Goal: Task Accomplishment & Management: Manage account settings

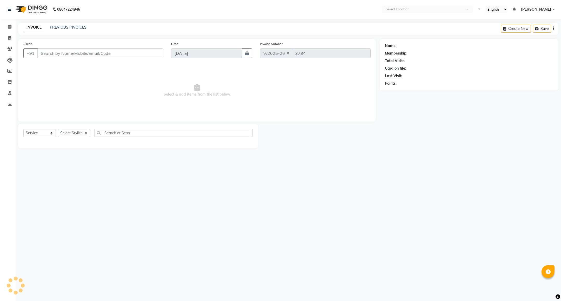
select select "7987"
select select "service"
type input "97******40"
select select "78112"
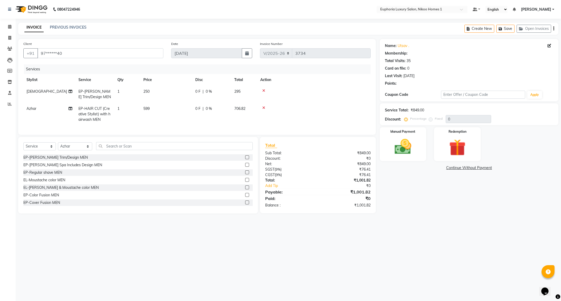
select select "1: Object"
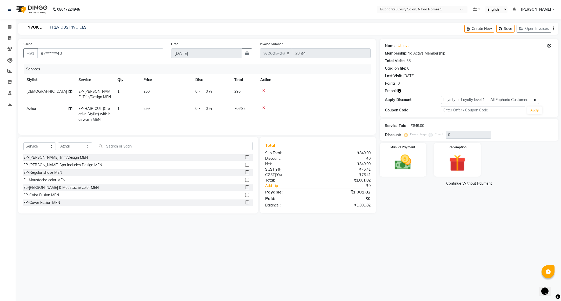
click at [148, 109] on span "599" at bounding box center [146, 108] width 6 height 5
select select "78112"
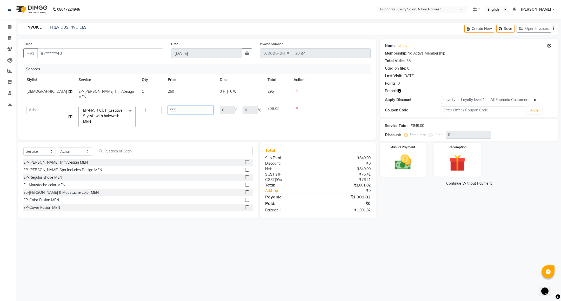
drag, startPoint x: 179, startPoint y: 104, endPoint x: 167, endPoint y: 104, distance: 12.5
click at [167, 104] on td "599" at bounding box center [191, 117] width 52 height 28
type input "800"
click at [190, 123] on td "800" at bounding box center [191, 117] width 52 height 28
select select "78112"
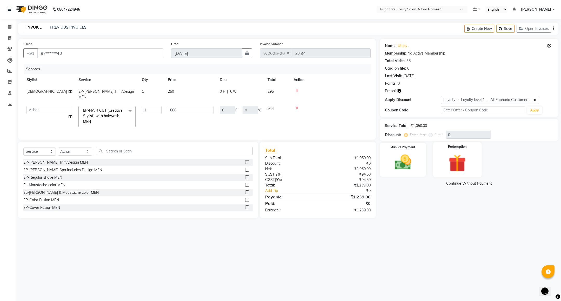
click at [460, 171] on img at bounding box center [457, 163] width 28 height 22
click at [464, 184] on span "1" at bounding box center [462, 184] width 3 height 3
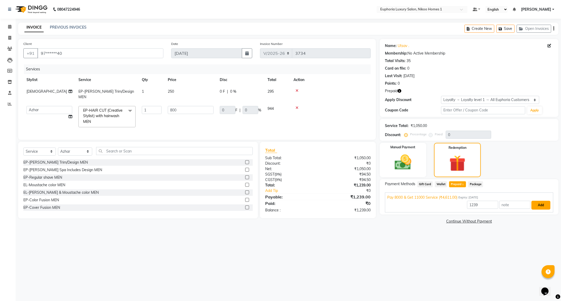
click at [540, 206] on button "Add" at bounding box center [540, 205] width 19 height 9
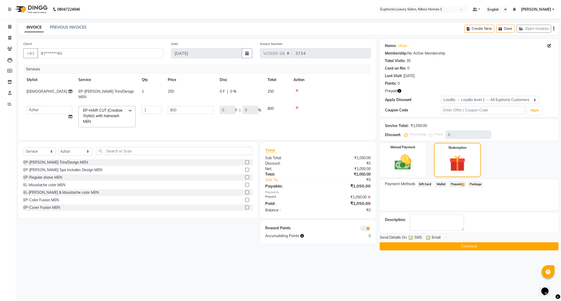
click at [414, 246] on button "Checkout" at bounding box center [469, 246] width 179 height 8
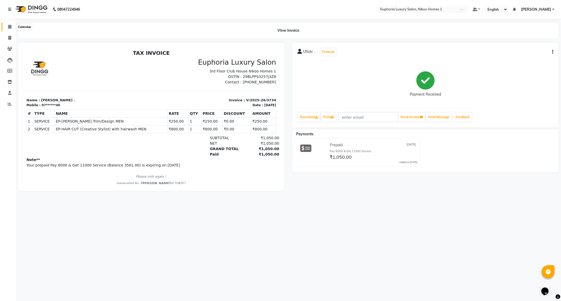
click at [8, 28] on icon at bounding box center [9, 27] width 3 height 4
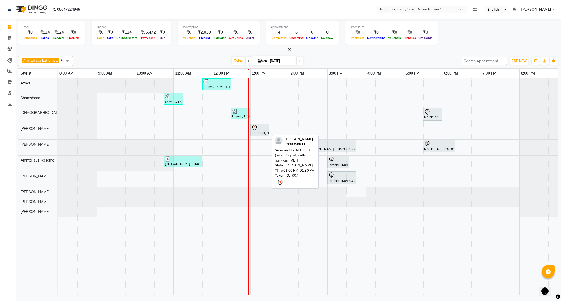
click at [265, 131] on div at bounding box center [259, 128] width 17 height 6
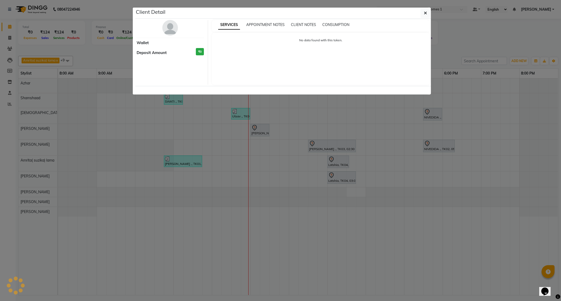
select select "7"
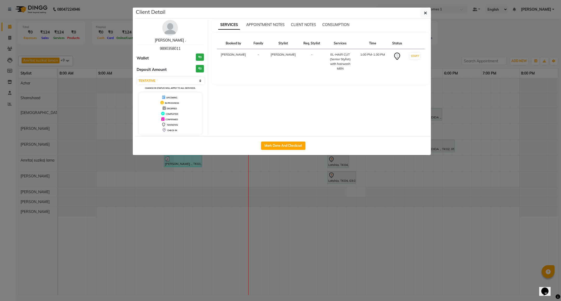
click at [170, 42] on link "[PERSON_NAME] ." at bounding box center [170, 40] width 31 height 5
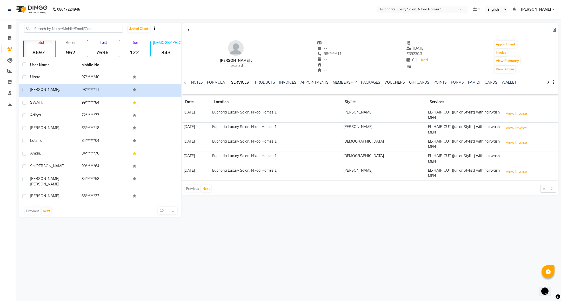
click at [396, 83] on link "VOUCHERS" at bounding box center [394, 82] width 21 height 5
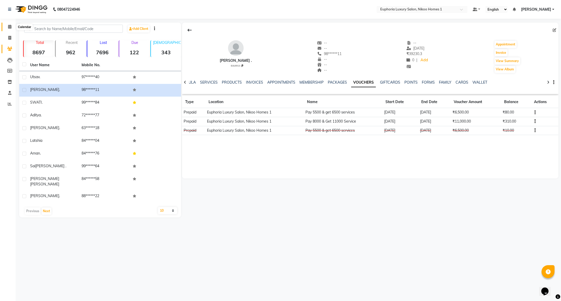
click at [9, 26] on icon at bounding box center [9, 27] width 3 height 4
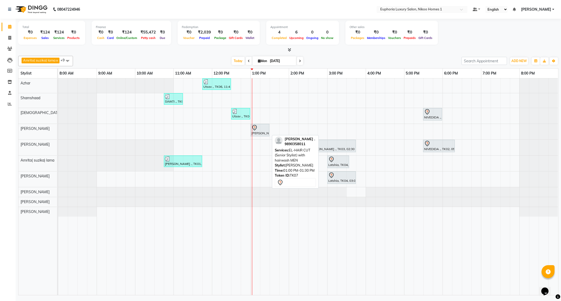
click at [260, 133] on div "[PERSON_NAME] ., TK07, 01:00 PM-01:30 PM, EL-HAIR CUT (Senior Stylist) with hai…" at bounding box center [260, 130] width 18 height 11
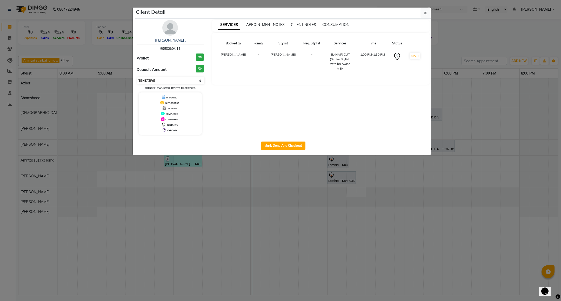
click at [184, 83] on select "Select IN SERVICE CONFIRMED TENTATIVE CHECK IN MARK DONE DROPPED UPCOMING" at bounding box center [170, 80] width 67 height 7
select select "8"
click at [137, 77] on select "Select IN SERVICE CONFIRMED TENTATIVE CHECK IN MARK DONE DROPPED UPCOMING" at bounding box center [170, 80] width 67 height 7
click at [422, 10] on button "button" at bounding box center [425, 13] width 10 height 10
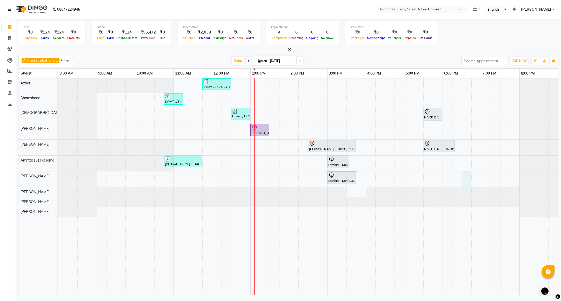
click at [465, 182] on div "Utsav ., TK06, 11:45 AM-12:30 PM, EP-HAIR CUT (Creative Stylist) with hairwash …" at bounding box center [308, 186] width 500 height 217
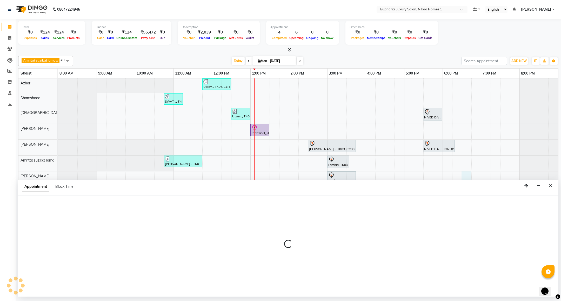
select select "86001"
select select "1110"
select select "tentative"
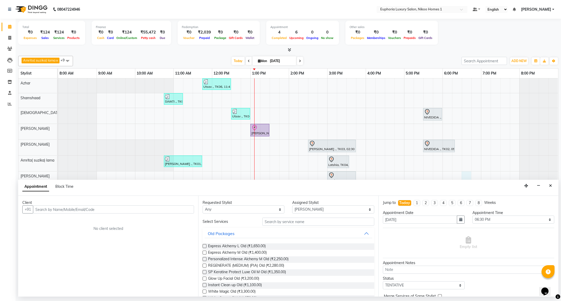
click at [158, 210] on input "text" at bounding box center [113, 209] width 161 height 8
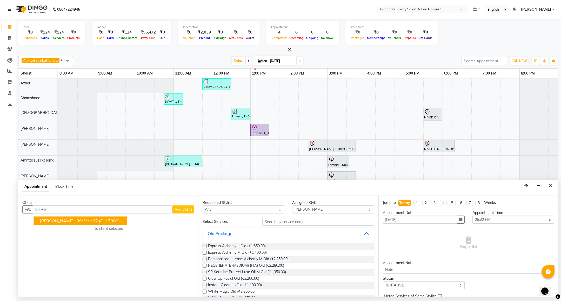
click at [77, 223] on ngb-highlight "99******27" at bounding box center [87, 220] width 21 height 5
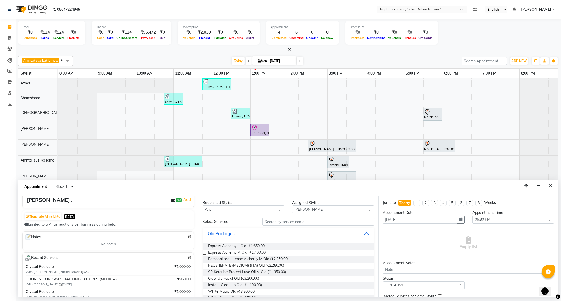
scroll to position [78, 0]
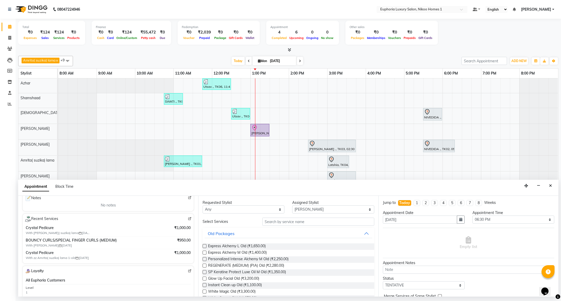
type input "99******27"
click at [291, 223] on input "text" at bounding box center [318, 222] width 112 height 8
click at [316, 211] on select "Select Amrita( suzika) lama Atif [PERSON_NAME] [PERSON_NAME] Danish [PERSON_NAM…" at bounding box center [333, 209] width 82 height 8
select select "74231"
click at [292, 206] on select "Select Amrita( suzika) lama Atif [PERSON_NAME] [PERSON_NAME] Danish [PERSON_NAM…" at bounding box center [333, 209] width 82 height 8
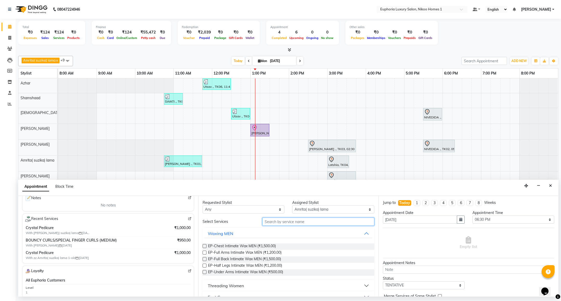
click at [293, 221] on input "text" at bounding box center [318, 222] width 112 height 8
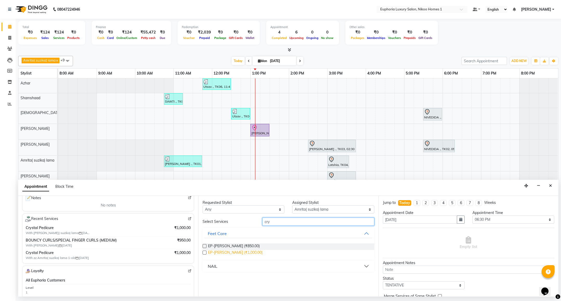
type input "cry"
click at [242, 253] on span "EP-[PERSON_NAME] (₹1,000.00)" at bounding box center [235, 253] width 55 height 6
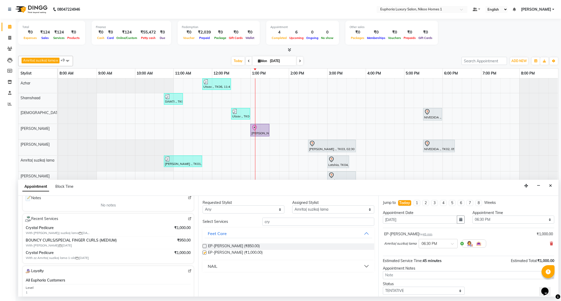
checkbox input "false"
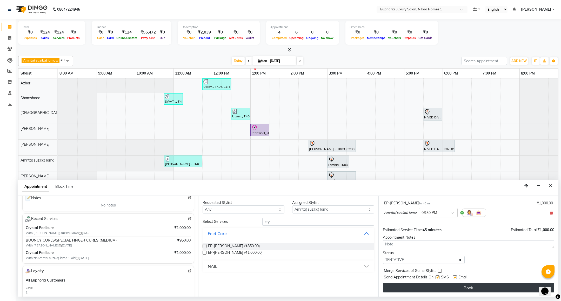
click at [490, 290] on button "Book" at bounding box center [468, 287] width 171 height 9
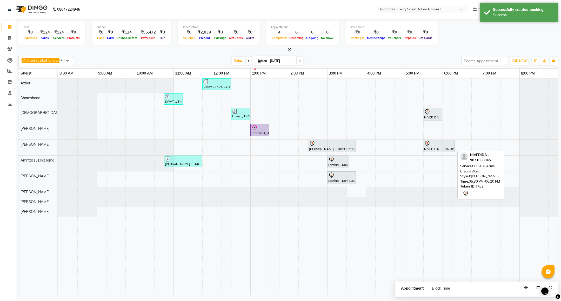
click at [454, 146] on div at bounding box center [454, 146] width 2 height 12
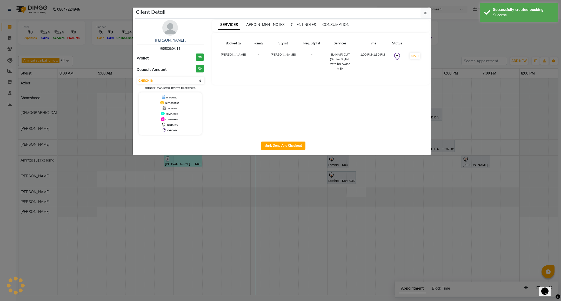
select select "7"
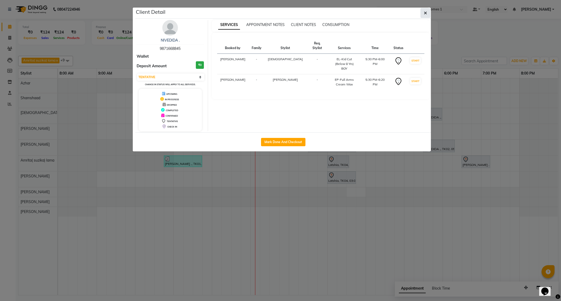
click at [426, 14] on icon "button" at bounding box center [425, 13] width 3 height 4
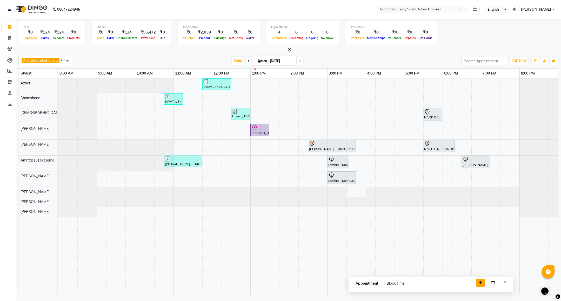
drag, startPoint x: 526, startPoint y: 286, endPoint x: 481, endPoint y: 281, distance: 45.7
click at [481, 281] on icon "button" at bounding box center [481, 283] width 4 height 4
click at [504, 284] on icon "Close" at bounding box center [505, 283] width 3 height 4
click at [469, 164] on div "[PERSON_NAME] ., TK08, 06:30 PM-07:15 PM, EP-[PERSON_NAME]" at bounding box center [476, 161] width 28 height 11
select select "7"
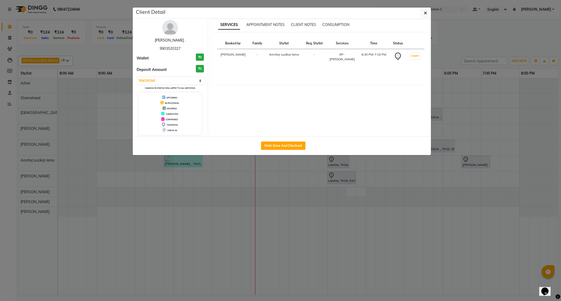
click at [169, 42] on link "[PERSON_NAME] ." at bounding box center [170, 40] width 31 height 5
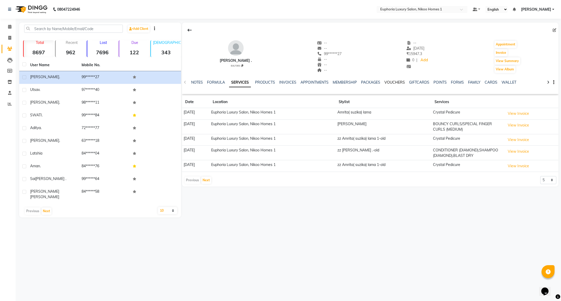
click at [394, 81] on link "VOUCHERS" at bounding box center [394, 82] width 21 height 5
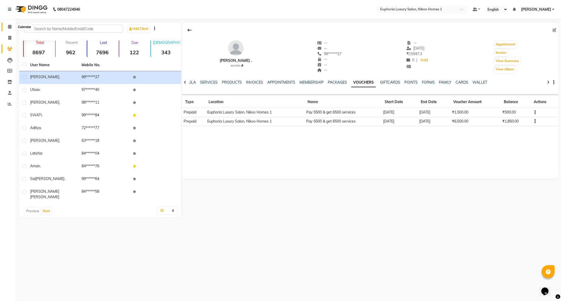
click at [9, 29] on span at bounding box center [9, 27] width 9 height 6
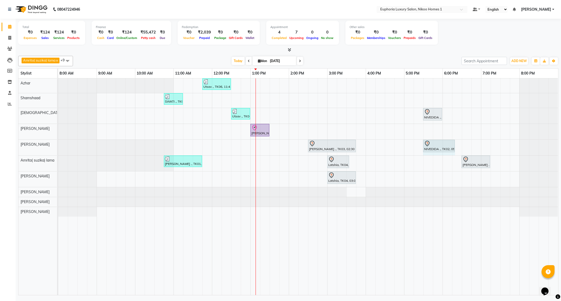
drag, startPoint x: 454, startPoint y: 146, endPoint x: 461, endPoint y: 146, distance: 7.3
click at [461, 146] on div "Utsav ., TK06, 11:45 AM-12:30 PM, EP-HAIR CUT (Creative Stylist) with hairwash …" at bounding box center [308, 186] width 500 height 217
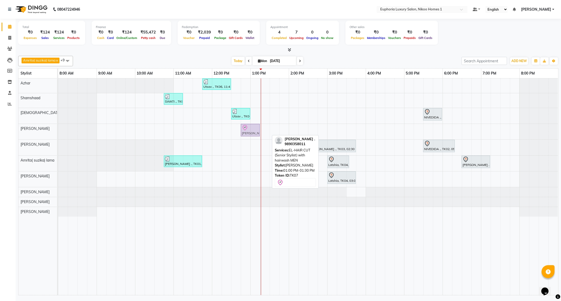
drag, startPoint x: 256, startPoint y: 132, endPoint x: 247, endPoint y: 130, distance: 8.9
click at [58, 130] on div "[PERSON_NAME] ., TK07, 01:00 PM-01:30 PM, EL-HAIR CUT (Senior Stylist) with hai…" at bounding box center [58, 132] width 0 height 16
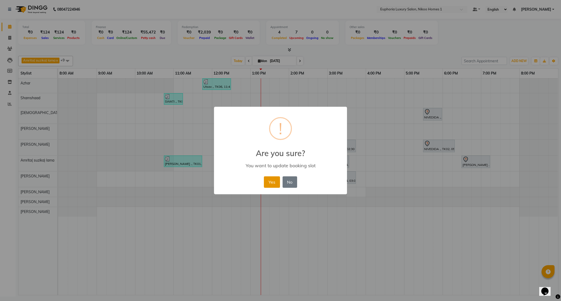
click at [273, 186] on button "Yes" at bounding box center [272, 181] width 16 height 11
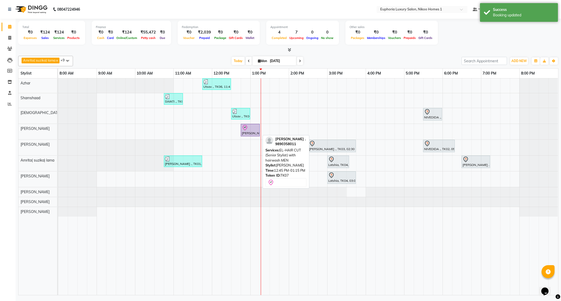
click at [244, 136] on link "[PERSON_NAME] ., TK07, 12:45 PM-01:15 PM, EL-HAIR CUT (Senior Stylist) with hai…" at bounding box center [250, 130] width 19 height 12
click at [246, 136] on div "[PERSON_NAME] ., TK07, 12:45 PM-01:15 PM, EL-HAIR CUT (Senior Stylist) with hai…" at bounding box center [250, 130] width 18 height 11
select select "8"
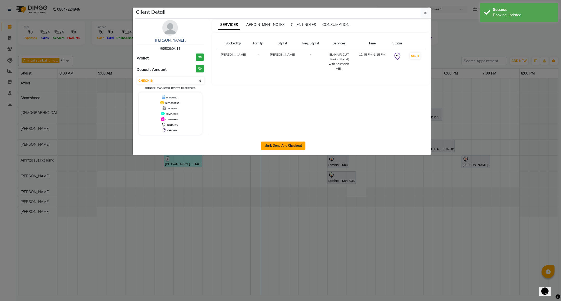
click at [293, 147] on button "Mark Done And Checkout" at bounding box center [283, 146] width 44 height 8
select select "service"
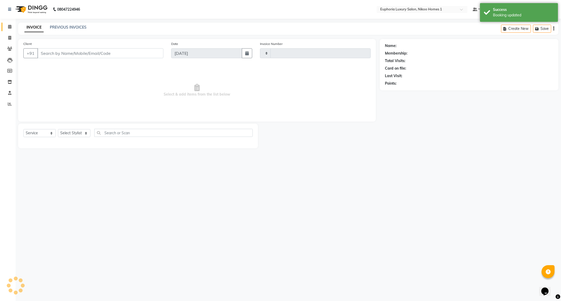
type input "3735"
select select "7987"
type input "98******11"
select select "85468"
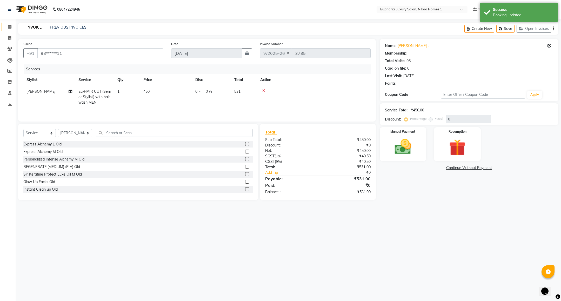
select select "1: Object"
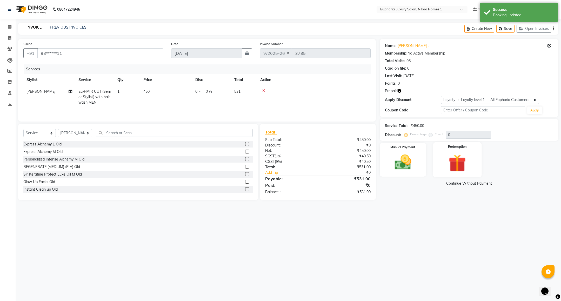
click at [454, 159] on img at bounding box center [457, 163] width 28 height 22
click at [456, 184] on span "Prepaid 2" at bounding box center [457, 184] width 17 height 6
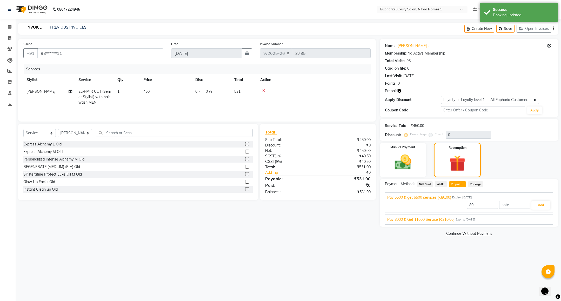
click at [474, 219] on span "Expiry: [DATE]" at bounding box center [466, 219] width 20 height 4
click at [538, 218] on button "Add" at bounding box center [540, 217] width 19 height 9
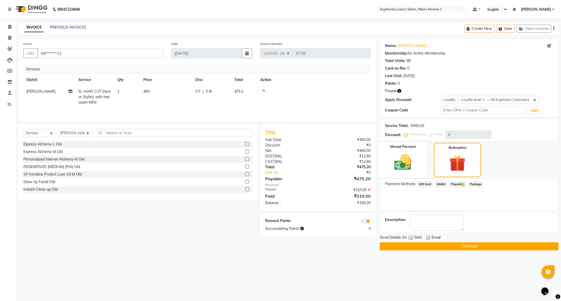
click at [408, 160] on img at bounding box center [403, 162] width 28 height 20
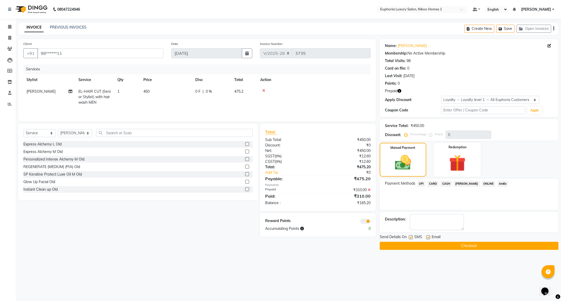
click at [424, 183] on span "UPI" at bounding box center [421, 184] width 8 height 6
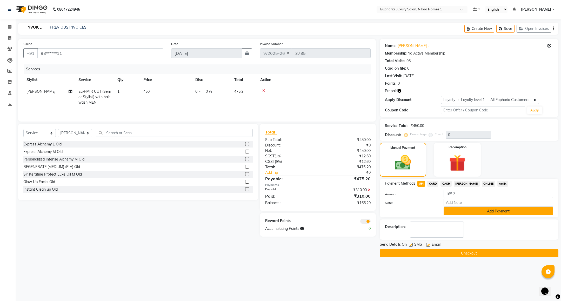
click at [474, 209] on button "Add Payment" at bounding box center [499, 211] width 110 height 8
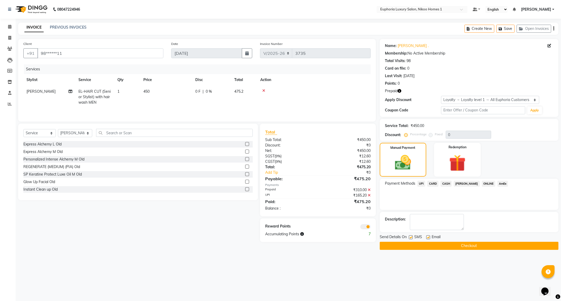
click at [478, 247] on button "Checkout" at bounding box center [469, 246] width 179 height 8
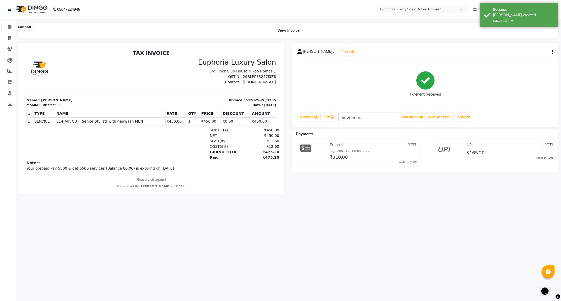
click at [9, 28] on icon at bounding box center [9, 27] width 3 height 4
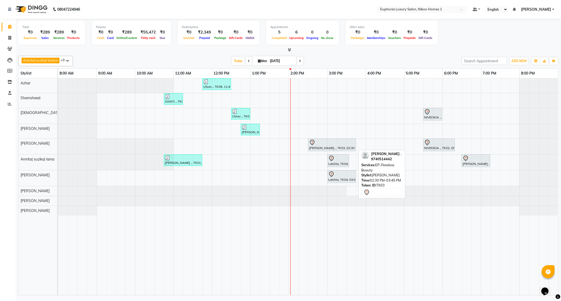
click at [351, 143] on div at bounding box center [332, 142] width 46 height 6
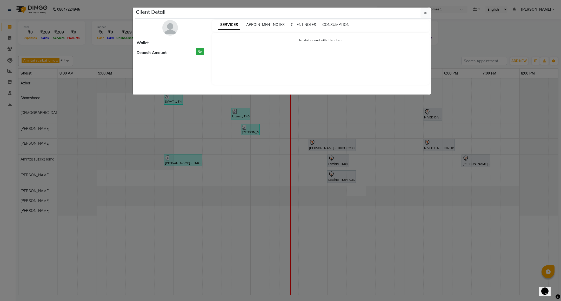
select select "7"
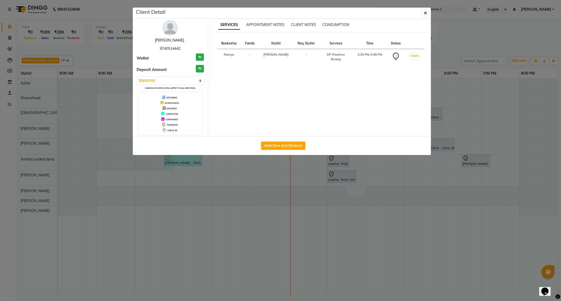
click at [169, 39] on link "[PERSON_NAME] ." at bounding box center [170, 40] width 31 height 5
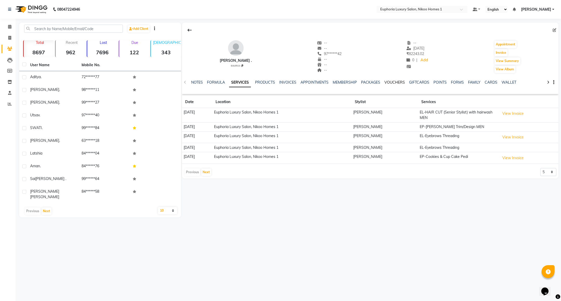
click at [391, 83] on link "VOUCHERS" at bounding box center [394, 82] width 21 height 5
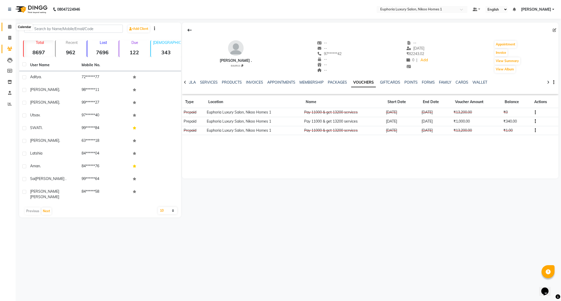
click at [10, 25] on icon at bounding box center [9, 27] width 3 height 4
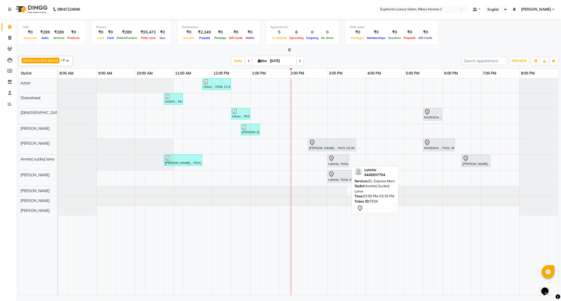
click at [341, 162] on div at bounding box center [338, 158] width 20 height 6
select select "7"
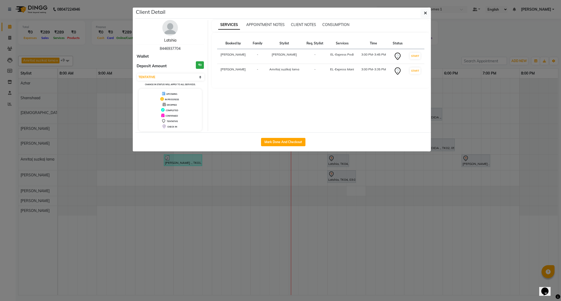
click at [173, 41] on link "Latshia" at bounding box center [170, 40] width 12 height 5
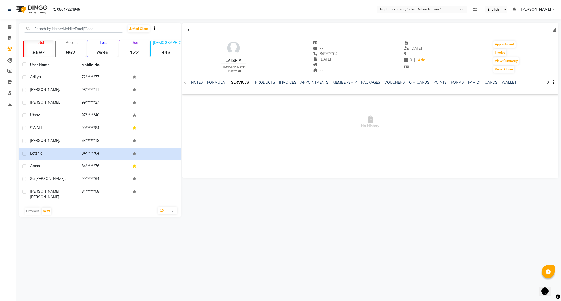
click at [391, 79] on div "NOTES FORMULA SERVICES PRODUCTS INVOICES APPOINTMENTS MEMBERSHIP PACKAGES VOUCH…" at bounding box center [370, 82] width 376 height 18
click at [391, 83] on link "VOUCHERS" at bounding box center [394, 82] width 21 height 5
click at [9, 28] on icon at bounding box center [9, 27] width 3 height 4
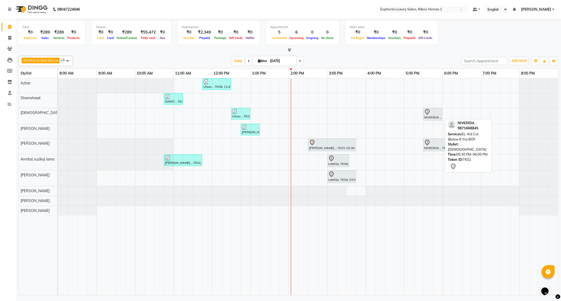
click at [435, 116] on div "NIVEDIDA ., TK02, 05:30 PM-06:00 PM, EL-Kid Cut (Below 8 Yrs) BOY" at bounding box center [433, 114] width 18 height 11
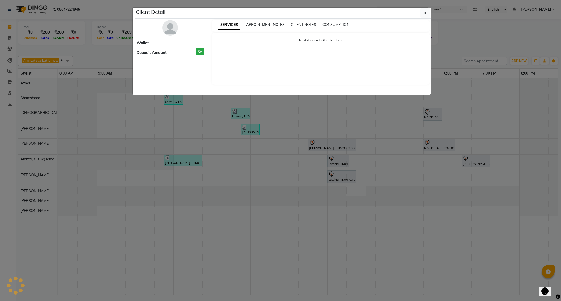
select select "7"
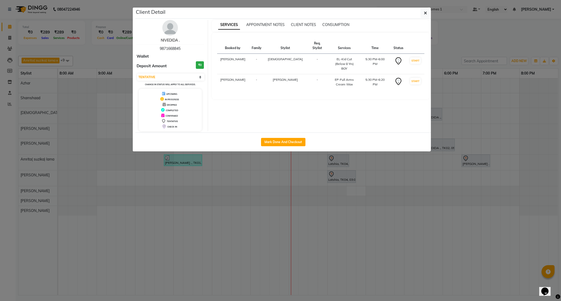
click at [170, 39] on link "NIVEDIDA ." at bounding box center [170, 40] width 19 height 5
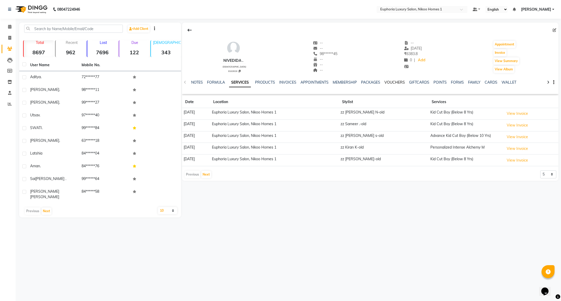
click at [395, 82] on link "VOUCHERS" at bounding box center [394, 82] width 21 height 5
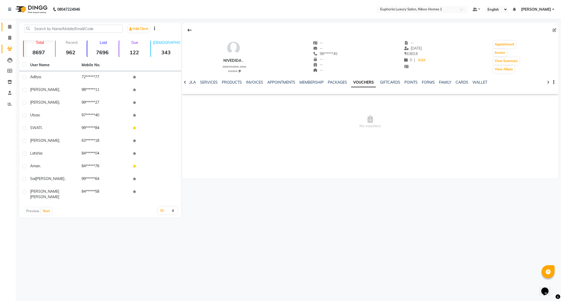
click at [9, 24] on link "Calendar" at bounding box center [8, 27] width 12 height 9
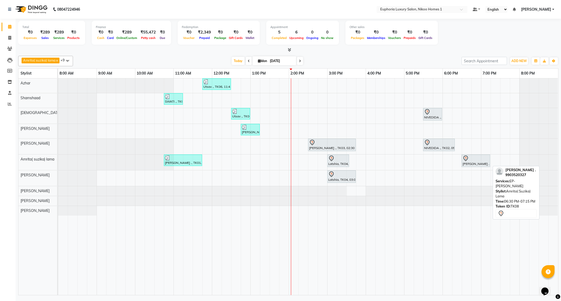
click at [485, 163] on div "[PERSON_NAME] ., TK08, 06:30 PM-07:15 PM, EP-[PERSON_NAME]" at bounding box center [476, 160] width 28 height 11
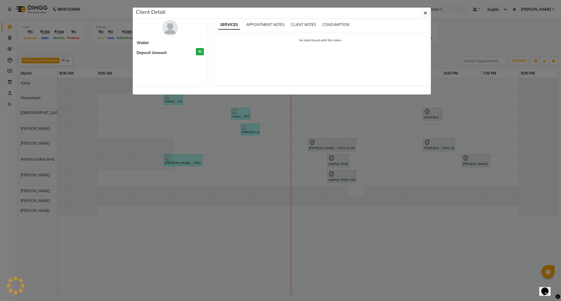
select select "7"
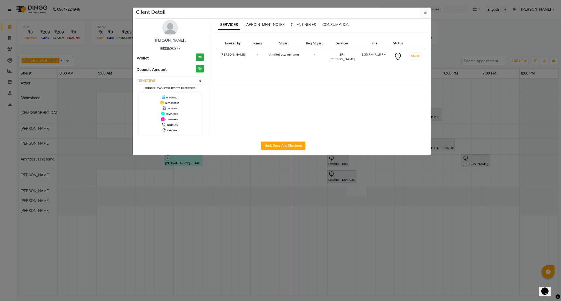
click at [169, 44] on div "[PERSON_NAME] . 9903520327" at bounding box center [170, 45] width 67 height 14
click at [170, 41] on link "[PERSON_NAME] ." at bounding box center [170, 40] width 31 height 5
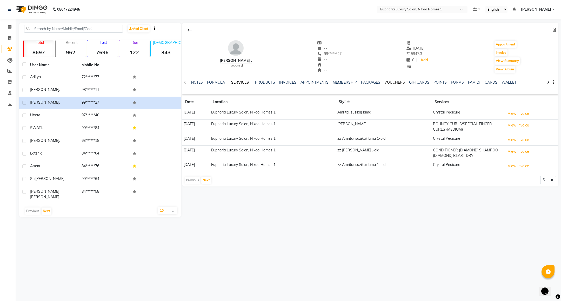
click at [392, 82] on link "VOUCHERS" at bounding box center [394, 82] width 21 height 5
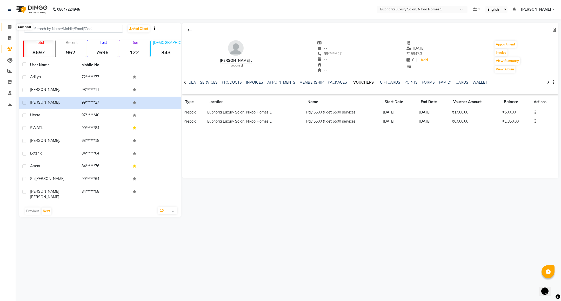
click at [11, 25] on icon at bounding box center [9, 27] width 3 height 4
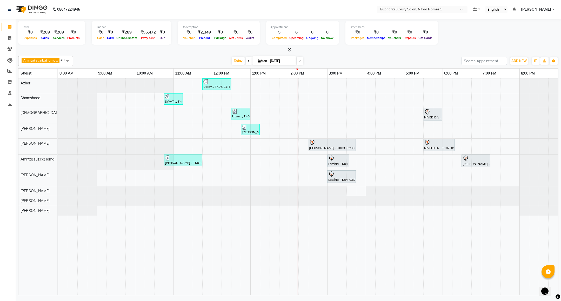
click at [301, 65] on span at bounding box center [300, 61] width 6 height 8
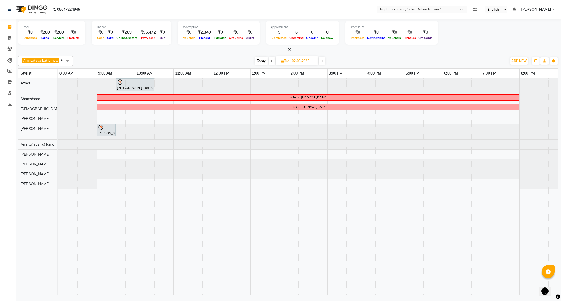
click at [272, 62] on icon at bounding box center [272, 60] width 2 height 3
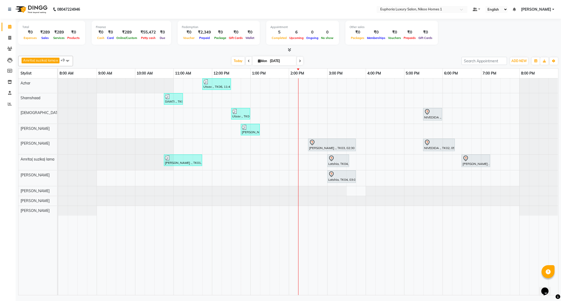
click at [301, 59] on span at bounding box center [300, 61] width 6 height 8
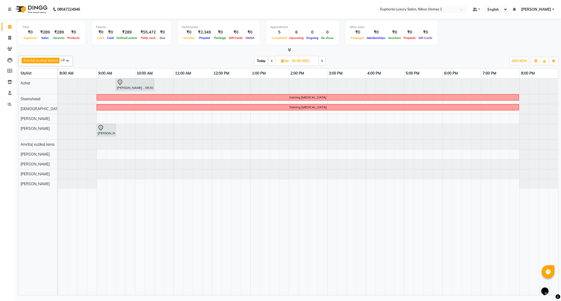
click at [259, 60] on span "Today" at bounding box center [261, 61] width 13 height 8
type input "[DATE]"
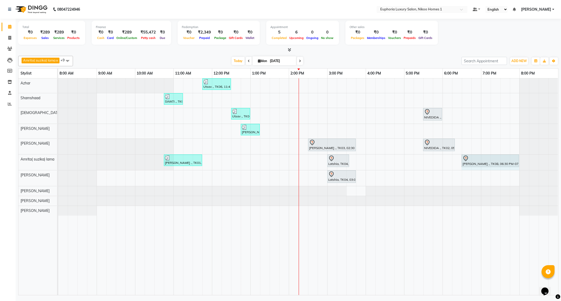
drag, startPoint x: 489, startPoint y: 163, endPoint x: 513, endPoint y: 161, distance: 23.5
click at [58, 161] on div "[PERSON_NAME] ., TK01, 10:45 AM-11:45 AM, EL-Eyebrows Threading,EL-Upperlip Thr…" at bounding box center [58, 163] width 0 height 16
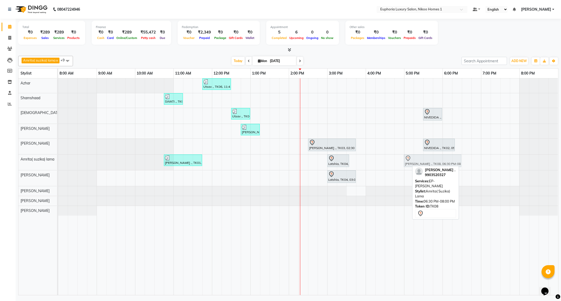
drag, startPoint x: 472, startPoint y: 163, endPoint x: 417, endPoint y: 169, distance: 55.6
click at [417, 169] on div "Amrita( suzika) lama x Kishore K x Azhar x [PERSON_NAME] x [PERSON_NAME] x [PER…" at bounding box center [288, 175] width 540 height 242
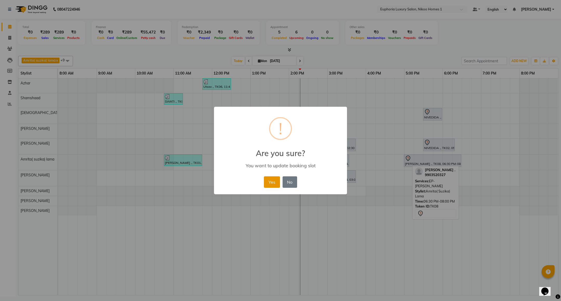
click at [273, 180] on button "Yes" at bounding box center [272, 181] width 16 height 11
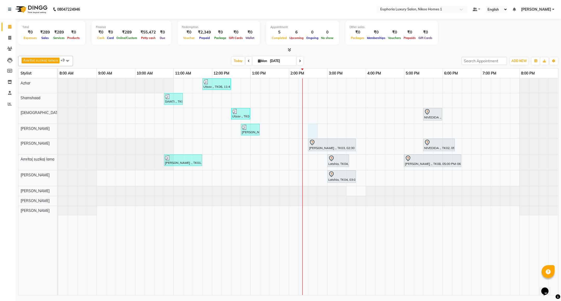
click at [311, 132] on div "Utsav ., TK06, 11:45 AM-12:30 PM, EP-HAIR CUT (Creative Stylist) with hairwash …" at bounding box center [308, 186] width 500 height 217
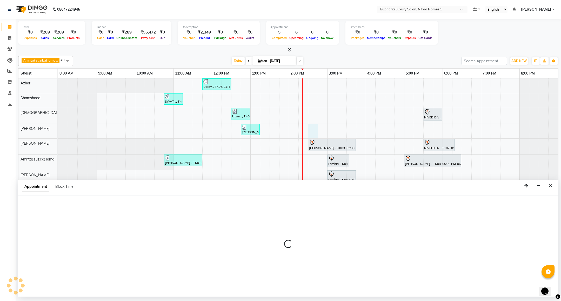
select select "85468"
select select "870"
select select "tentative"
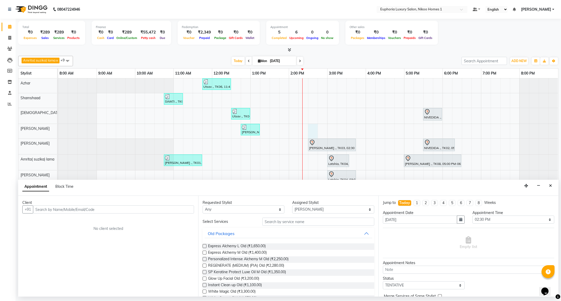
click at [134, 209] on input "text" at bounding box center [113, 209] width 161 height 8
drag, startPoint x: 431, startPoint y: 111, endPoint x: 431, endPoint y: 124, distance: 12.7
click at [431, 125] on tbody "Utsav ., TK06, 11:45 AM-12:30 PM, EP-HAIR CUT (Creative Stylist) with hairwash …" at bounding box center [308, 146] width 500 height 137
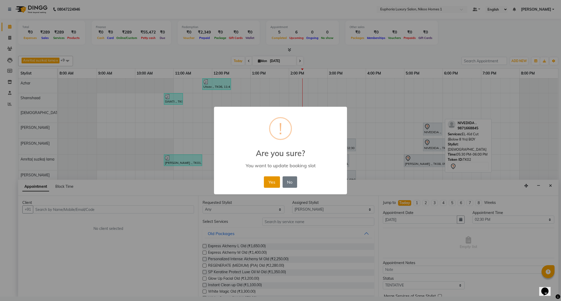
click at [274, 184] on button "Yes" at bounding box center [272, 181] width 16 height 11
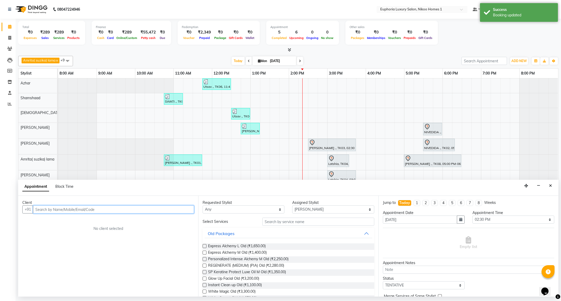
click at [302, 129] on div "Utsav ., TK06, 11:45 AM-12:30 PM, EP-HAIR CUT (Creative Stylist) with hairwash …" at bounding box center [308, 186] width 500 height 217
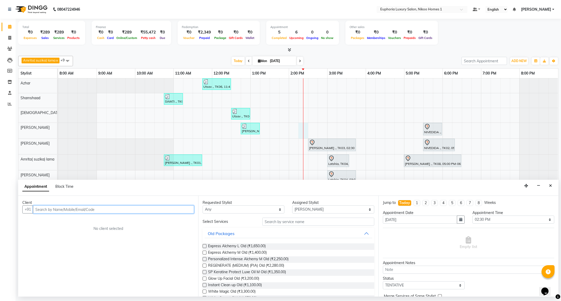
click at [152, 212] on input "text" at bounding box center [113, 209] width 161 height 8
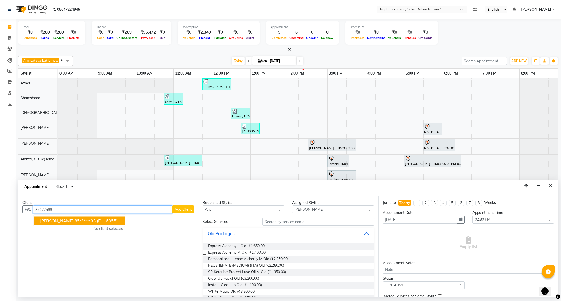
click at [75, 220] on ngb-highlight "85******93" at bounding box center [85, 220] width 21 height 5
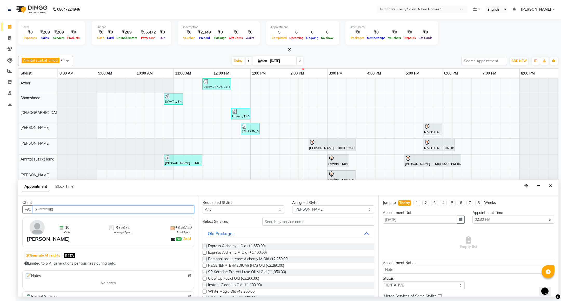
type input "85******93"
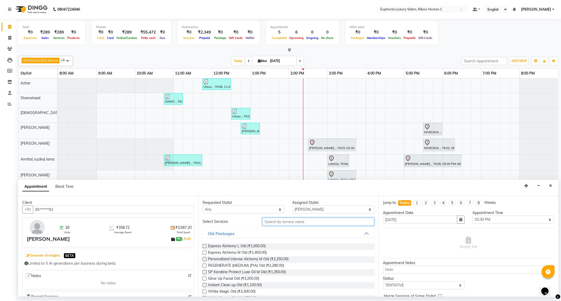
click at [269, 223] on input "text" at bounding box center [318, 222] width 112 height 8
click at [268, 224] on input "text" at bounding box center [318, 222] width 112 height 8
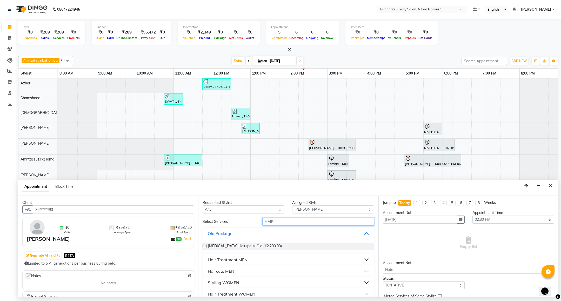
type input "HAIR"
click at [237, 267] on button "Haircuts MEN" at bounding box center [288, 270] width 167 height 9
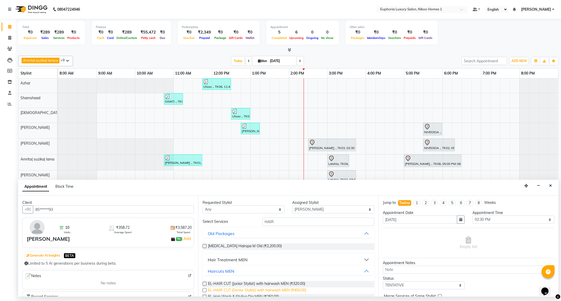
click at [253, 289] on span "EL-HAIR CUT (Senior Stylist) with hairwash MEN (₹450.00)" at bounding box center [257, 290] width 98 height 6
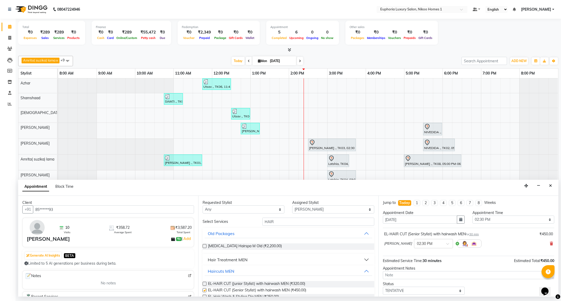
checkbox input "false"
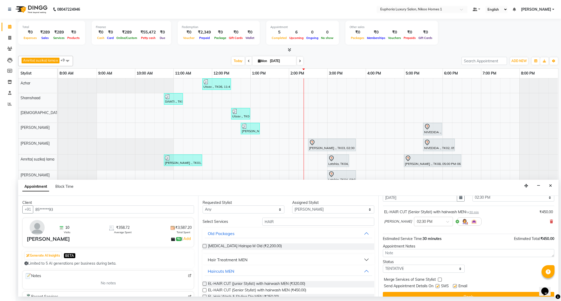
scroll to position [32, 0]
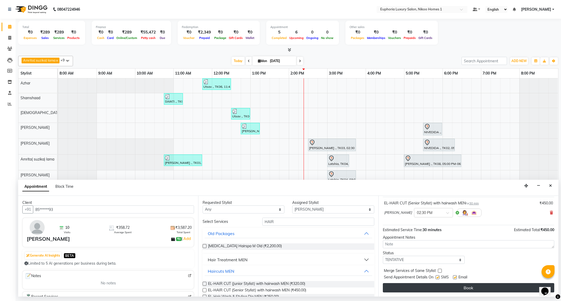
click at [450, 285] on button "Book" at bounding box center [468, 287] width 171 height 9
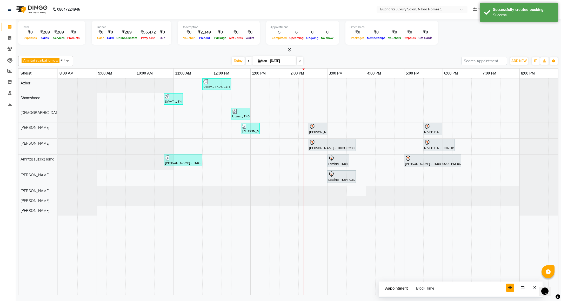
drag, startPoint x: 522, startPoint y: 288, endPoint x: 496, endPoint y: 287, distance: 26.5
click at [506, 287] on button "button" at bounding box center [510, 288] width 8 height 8
click at [523, 289] on icon "Close" at bounding box center [524, 287] width 3 height 4
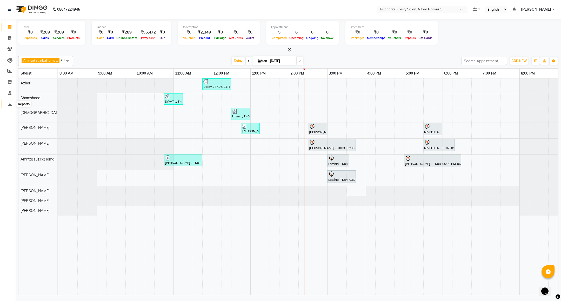
click at [6, 106] on span at bounding box center [9, 104] width 9 height 6
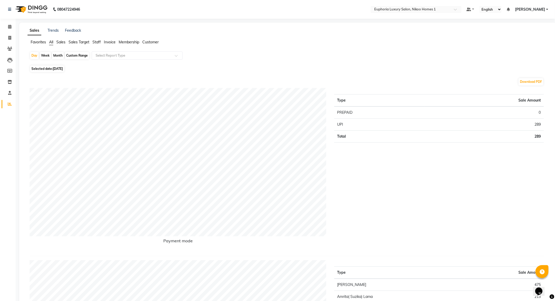
click at [49, 66] on span "Selected date: [DATE]" at bounding box center [47, 68] width 34 height 6
select select "9"
select select "2025"
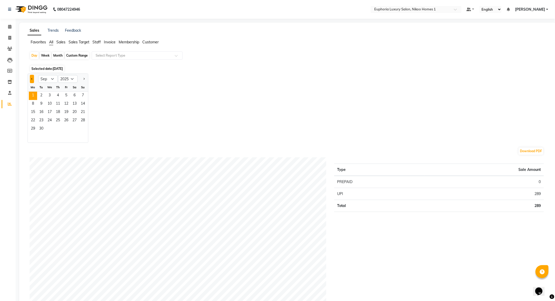
click at [31, 79] on span "Previous month" at bounding box center [32, 79] width 2 height 2
select select "8"
click at [86, 127] on span "31" at bounding box center [83, 129] width 8 height 8
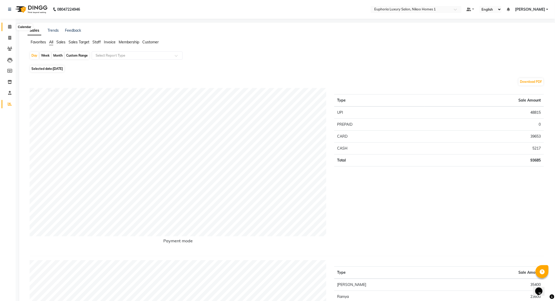
click at [11, 28] on icon at bounding box center [9, 27] width 3 height 4
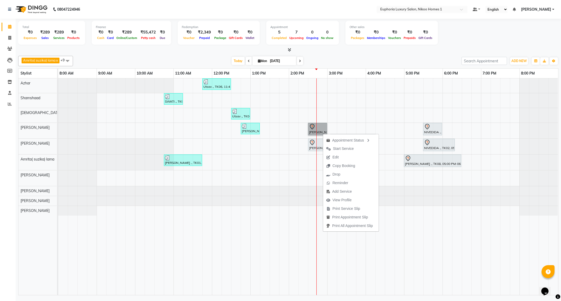
click at [309, 132] on link "[PERSON_NAME], TK09, 02:30 PM-03:00 PM, EL-HAIR CUT (Senior Stylist) with hairw…" at bounding box center [317, 129] width 19 height 12
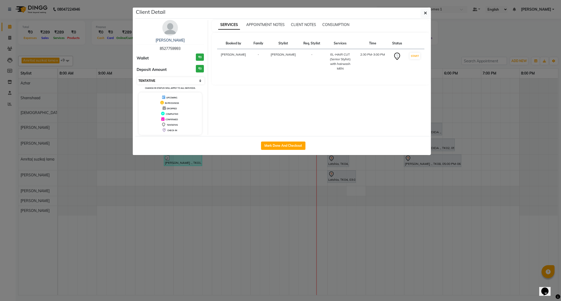
click at [187, 84] on select "Select IN SERVICE CONFIRMED TENTATIVE CHECK IN MARK DONE DROPPED UPCOMING" at bounding box center [170, 80] width 67 height 7
select select "8"
click at [137, 77] on select "Select IN SERVICE CONFIRMED TENTATIVE CHECK IN MARK DONE DROPPED UPCOMING" at bounding box center [170, 80] width 67 height 7
click at [421, 17] on button "button" at bounding box center [425, 13] width 10 height 10
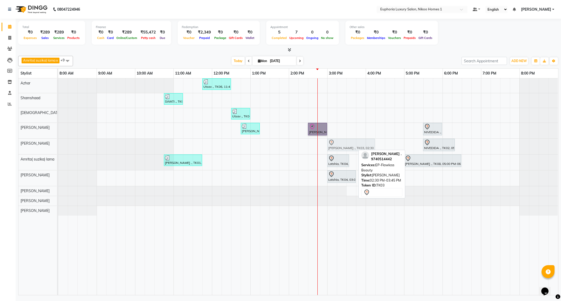
drag, startPoint x: 336, startPoint y: 147, endPoint x: 352, endPoint y: 148, distance: 16.4
click at [58, 148] on div "[PERSON_NAME] ., TK03, 02:30 PM-03:45 PM, EP-Flawless Beauty NIVEDIDA ., TK02, …" at bounding box center [58, 147] width 0 height 16
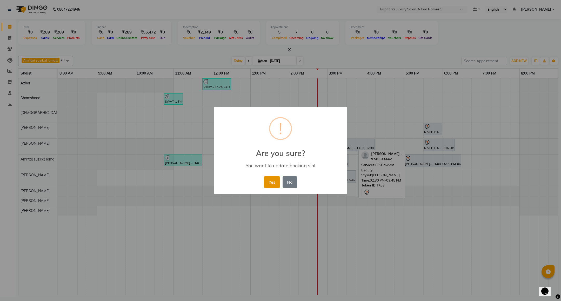
click at [274, 182] on button "Yes" at bounding box center [272, 181] width 16 height 11
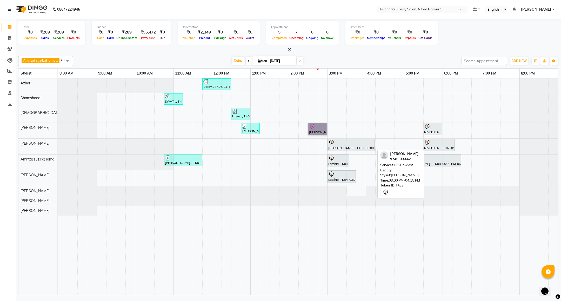
click at [365, 143] on div at bounding box center [350, 142] width 45 height 6
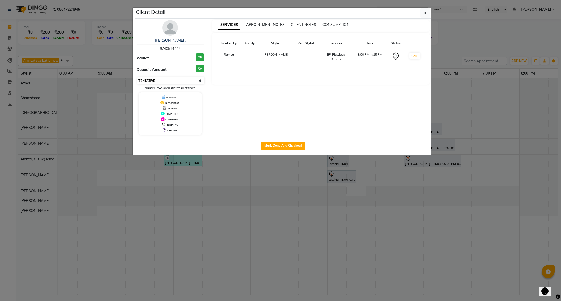
click at [165, 80] on select "Select IN SERVICE CONFIRMED TENTATIVE CHECK IN MARK DONE DROPPED UPCOMING" at bounding box center [170, 80] width 67 height 7
select select "8"
click at [137, 77] on select "Select IN SERVICE CONFIRMED TENTATIVE CHECK IN MARK DONE DROPPED UPCOMING" at bounding box center [170, 80] width 67 height 7
click at [425, 13] on icon "button" at bounding box center [425, 13] width 3 height 4
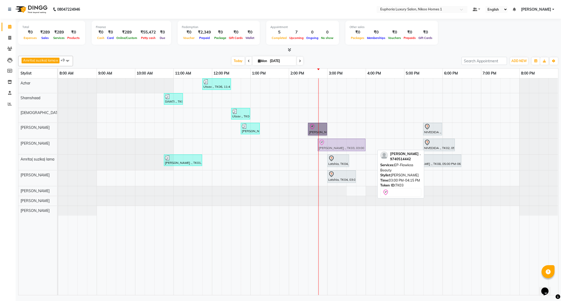
drag, startPoint x: 358, startPoint y: 143, endPoint x: 348, endPoint y: 143, distance: 10.1
click at [58, 143] on div "[PERSON_NAME] ., TK03, 03:00 PM-04:15 PM, EP-Flawless Beauty NIVEDIDA ., TK02, …" at bounding box center [58, 147] width 0 height 16
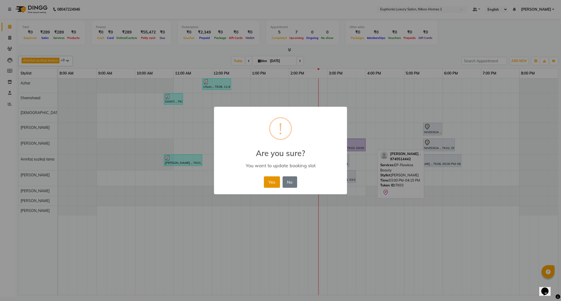
click at [274, 183] on button "Yes" at bounding box center [272, 181] width 16 height 11
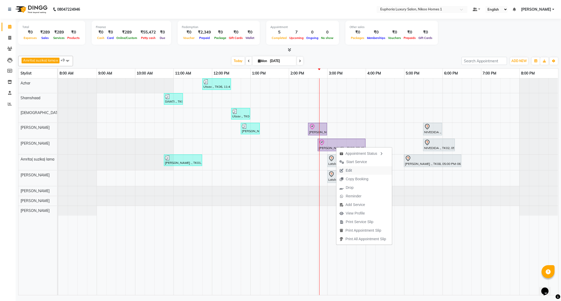
click at [352, 173] on span "Edit" at bounding box center [345, 170] width 19 height 9
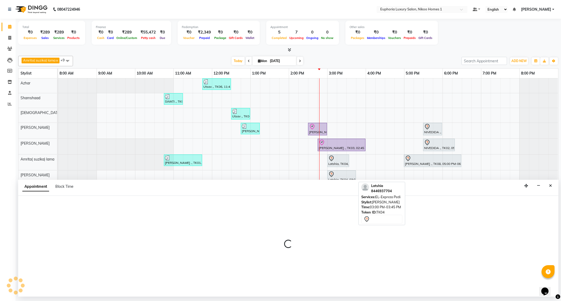
select select "tentative"
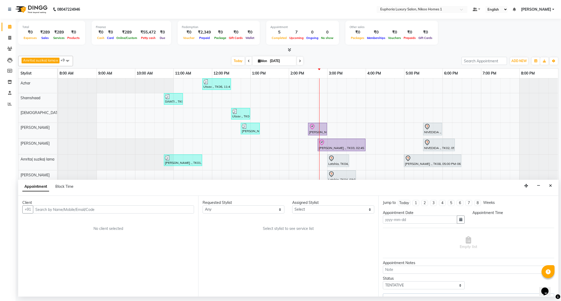
type input "[DATE]"
select select "check-in"
select select "885"
select select "81452"
select select "4025"
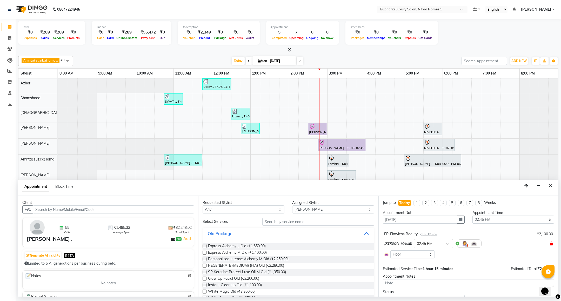
click at [550, 245] on icon at bounding box center [551, 244] width 3 height 4
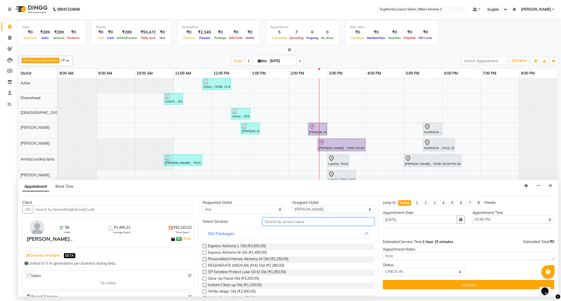
click at [316, 221] on input "text" at bounding box center [318, 222] width 112 height 8
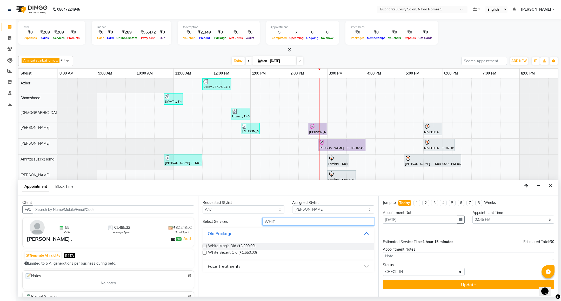
type input "WHIT"
click at [236, 270] on button "Face Treatments" at bounding box center [288, 266] width 167 height 9
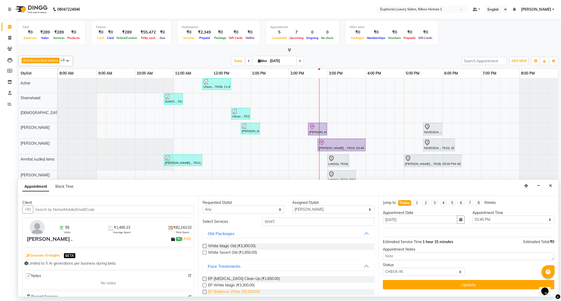
click at [238, 292] on span "EP-Brilliance White (₹5,200.00)" at bounding box center [234, 292] width 52 height 6
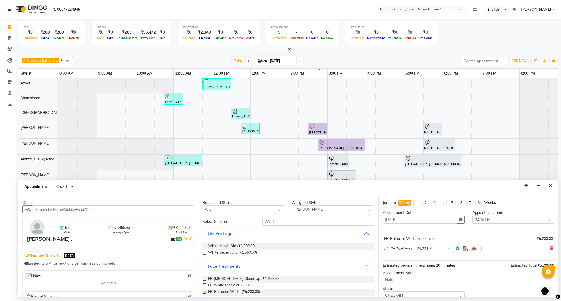
checkbox input "false"
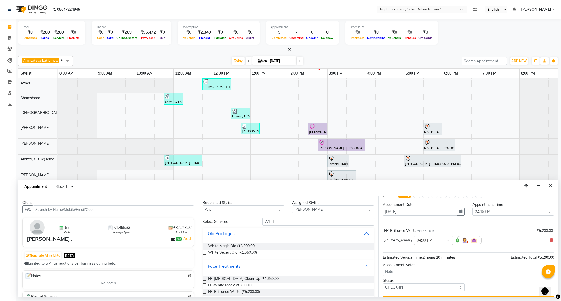
scroll to position [21, 0]
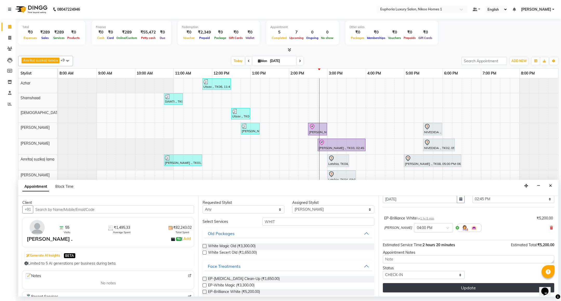
click at [442, 292] on button "Update" at bounding box center [468, 287] width 171 height 9
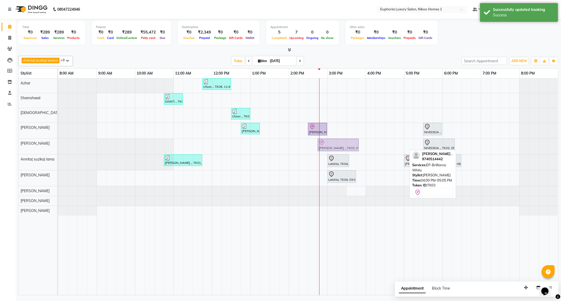
drag, startPoint x: 386, startPoint y: 143, endPoint x: 340, endPoint y: 141, distance: 46.0
click at [58, 141] on div "[PERSON_NAME] ., TK03, 04:00 PM-05:05 PM, EP-Brilliance White NIVEDIDA ., TK02,…" at bounding box center [58, 147] width 0 height 16
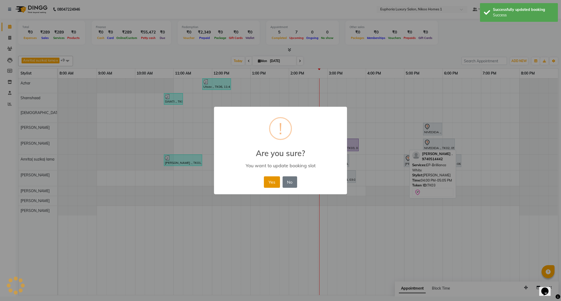
click at [270, 184] on button "Yes" at bounding box center [272, 181] width 16 height 11
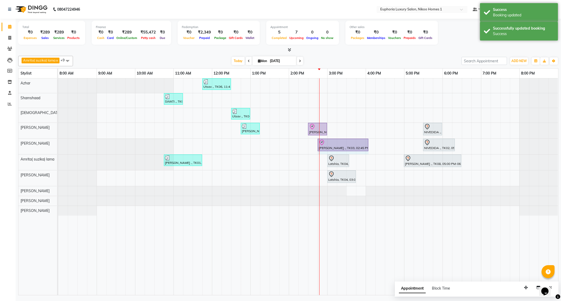
drag, startPoint x: 358, startPoint y: 144, endPoint x: 366, endPoint y: 144, distance: 8.6
click at [58, 144] on div "[PERSON_NAME] ., TK03, 02:45 PM-03:50 PM, EP-Brilliance White NIVEDIDA ., TK02,…" at bounding box center [58, 147] width 0 height 16
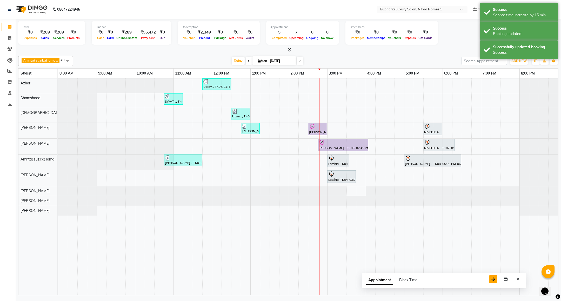
drag, startPoint x: 523, startPoint y: 288, endPoint x: 490, endPoint y: 280, distance: 33.8
click at [490, 280] on button "button" at bounding box center [493, 279] width 8 height 8
click at [520, 283] on button "Close" at bounding box center [518, 279] width 8 height 8
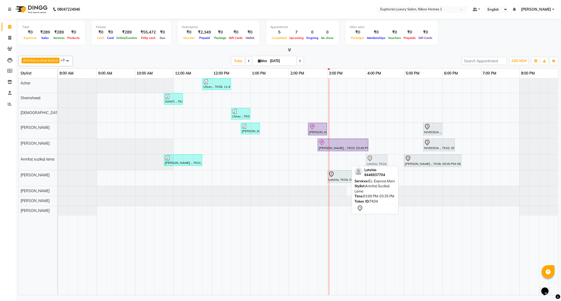
drag, startPoint x: 336, startPoint y: 158, endPoint x: 373, endPoint y: 165, distance: 37.3
click at [373, 165] on div "Amrita( suzika) lama x Kishore K x Azhar x [PERSON_NAME] x [PERSON_NAME] x [PER…" at bounding box center [288, 175] width 540 height 242
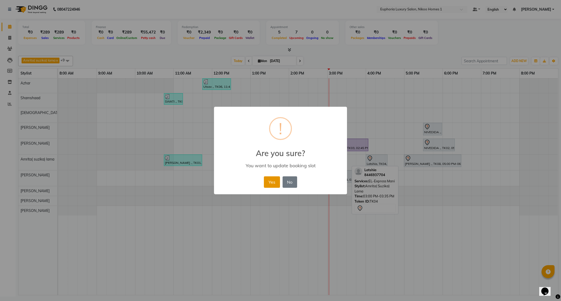
click at [273, 183] on button "Yes" at bounding box center [272, 181] width 16 height 11
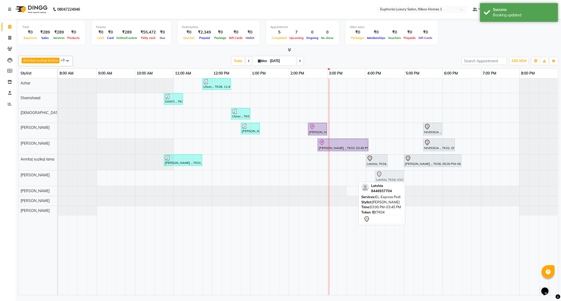
drag, startPoint x: 334, startPoint y: 178, endPoint x: 378, endPoint y: 182, distance: 43.5
click at [378, 182] on div "Amrita( suzika) lama x Kishore K x Azhar x [PERSON_NAME] x [PERSON_NAME] x [PER…" at bounding box center [288, 175] width 540 height 242
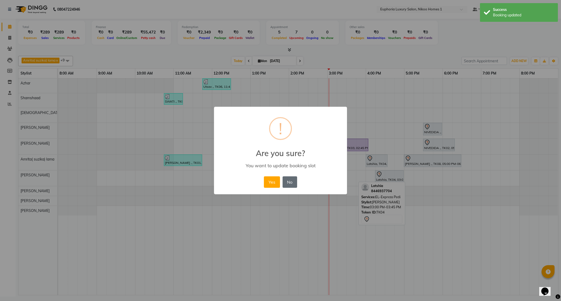
click at [285, 180] on button "No" at bounding box center [290, 181] width 15 height 11
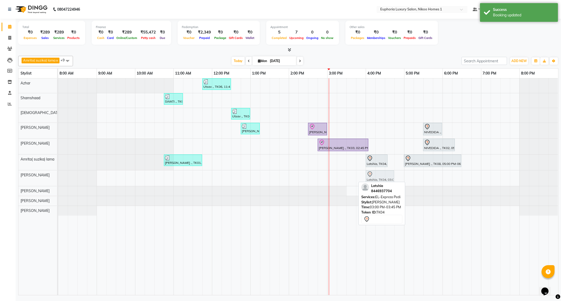
drag, startPoint x: 338, startPoint y: 179, endPoint x: 373, endPoint y: 183, distance: 36.0
click at [373, 183] on div "Amrita( suzika) lama x Kishore K x Azhar x [PERSON_NAME] x [PERSON_NAME] x [PER…" at bounding box center [288, 175] width 540 height 242
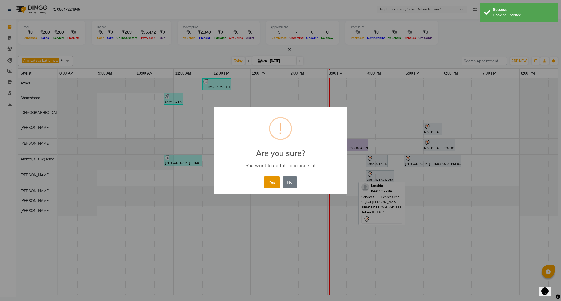
click at [277, 181] on button "Yes" at bounding box center [272, 181] width 16 height 11
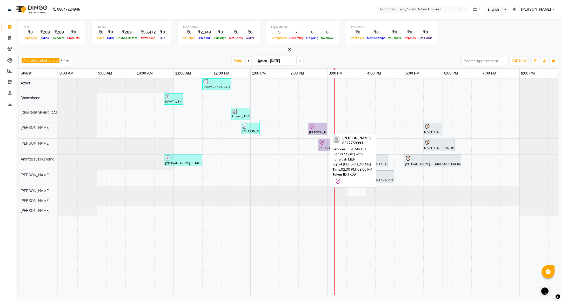
click at [317, 129] on div at bounding box center [317, 127] width 17 height 6
select select "8"
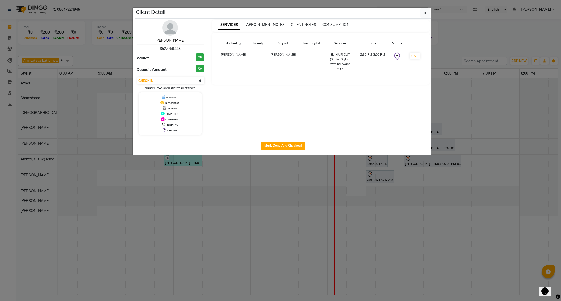
click at [180, 39] on link "[PERSON_NAME]" at bounding box center [170, 40] width 29 height 5
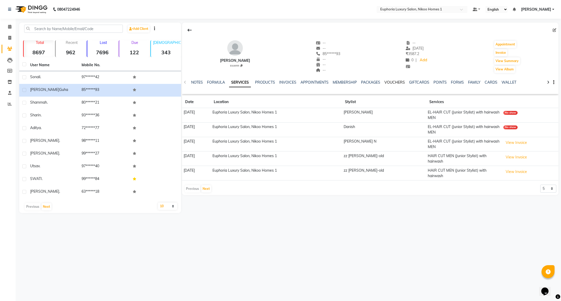
click at [396, 83] on link "VOUCHERS" at bounding box center [394, 82] width 21 height 5
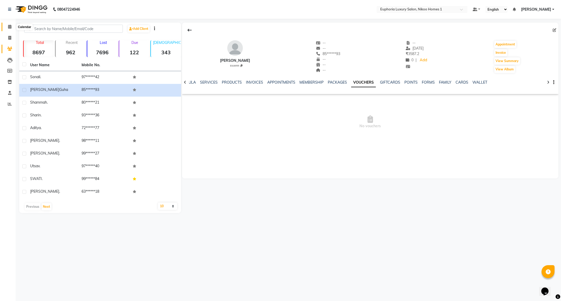
click at [7, 24] on span at bounding box center [9, 27] width 9 height 6
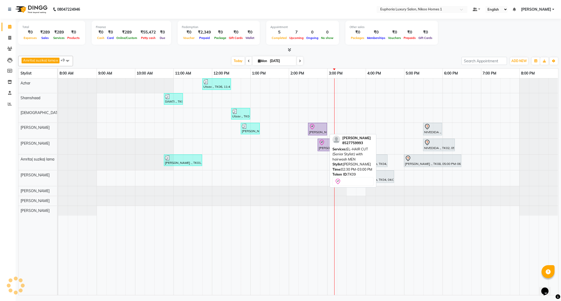
click at [313, 130] on icon at bounding box center [312, 127] width 6 height 6
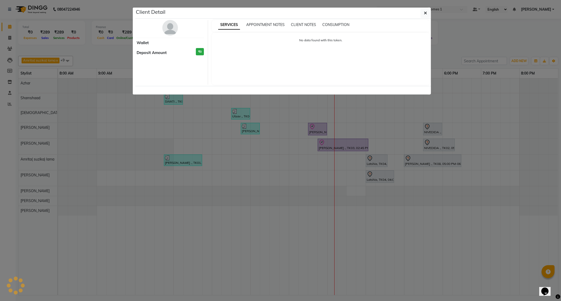
select select "8"
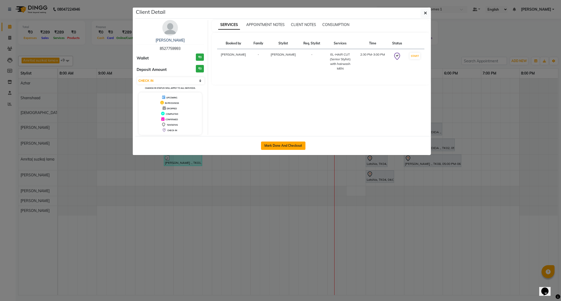
click at [287, 148] on button "Mark Done And Checkout" at bounding box center [283, 146] width 44 height 8
select select "service"
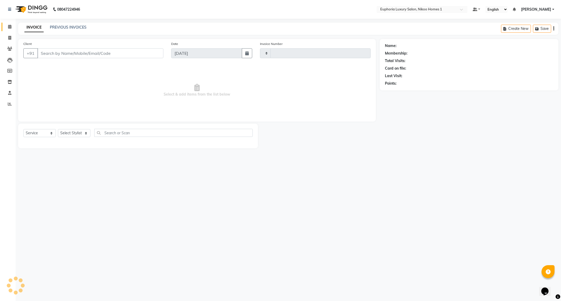
type input "3736"
select select "7987"
type input "85******93"
select select "85468"
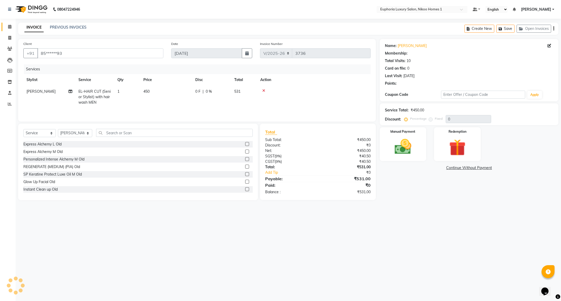
select select "1: Object"
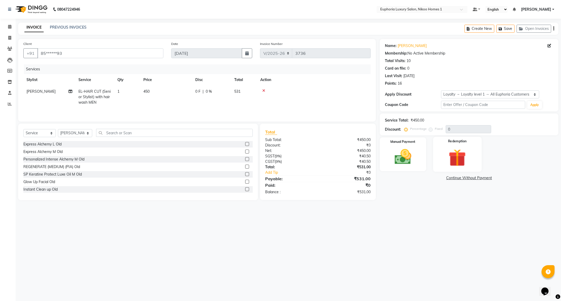
click at [441, 157] on div "Redemption" at bounding box center [457, 154] width 49 height 35
click at [397, 161] on img at bounding box center [403, 157] width 28 height 20
click at [423, 176] on span "UPI" at bounding box center [421, 178] width 8 height 6
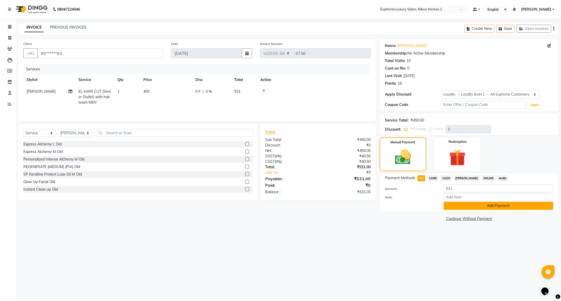
click at [469, 203] on button "Add Payment" at bounding box center [499, 206] width 110 height 8
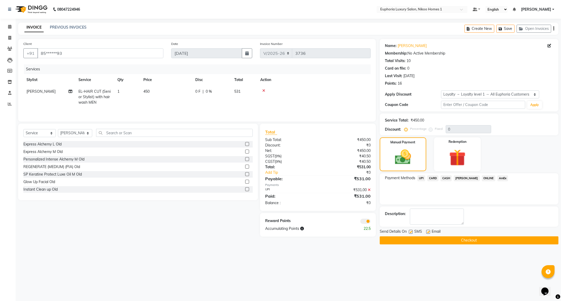
click at [461, 242] on button "Checkout" at bounding box center [469, 240] width 179 height 8
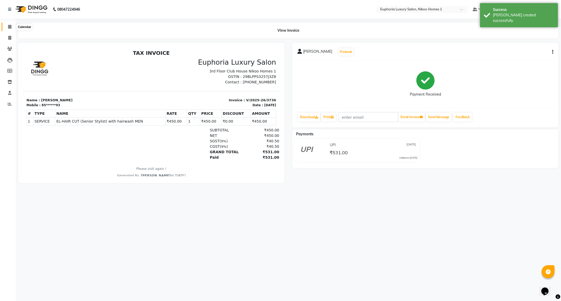
click at [9, 28] on icon at bounding box center [9, 27] width 3 height 4
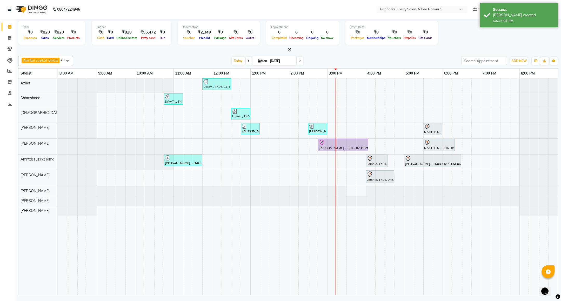
click at [66, 60] on span at bounding box center [67, 61] width 10 height 10
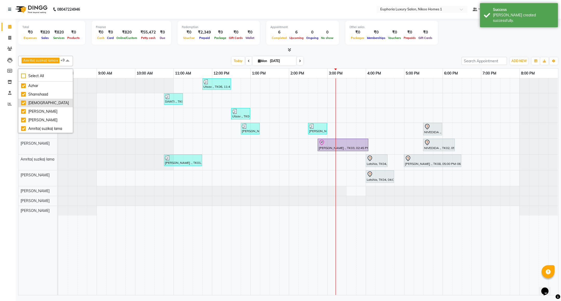
click at [48, 102] on div "[DEMOGRAPHIC_DATA]" at bounding box center [45, 102] width 49 height 5
checkbox input "false"
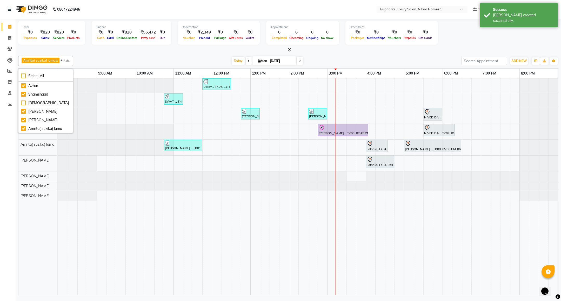
click at [115, 53] on div "Total ₹0 Expenses ₹820 Sales ₹820 Services ₹0 Products Finance ₹0 Cash ₹0 Card …" at bounding box center [288, 158] width 545 height 278
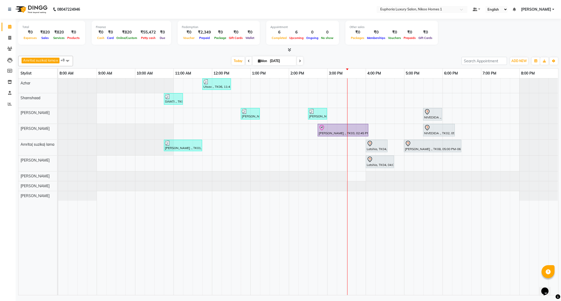
click at [300, 61] on icon at bounding box center [300, 60] width 2 height 3
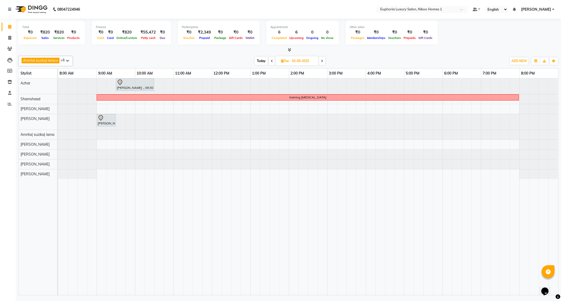
click at [262, 62] on span "Today" at bounding box center [261, 61] width 13 height 8
type input "[DATE]"
